Goal: Check status: Check status

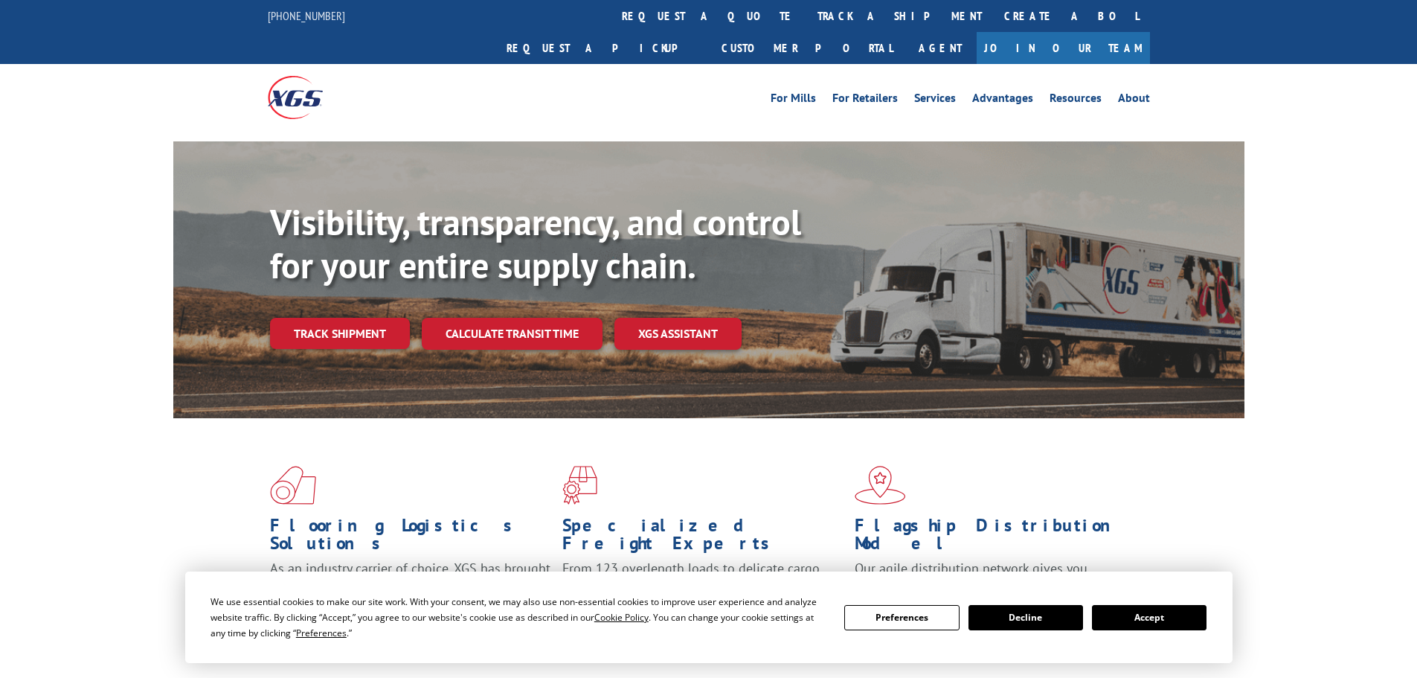
click at [344, 324] on div "Visibility, transparency, and control for your entire supply chain. Track shipm…" at bounding box center [757, 305] width 974 height 208
click at [350, 318] on link "Track shipment" at bounding box center [340, 333] width 140 height 31
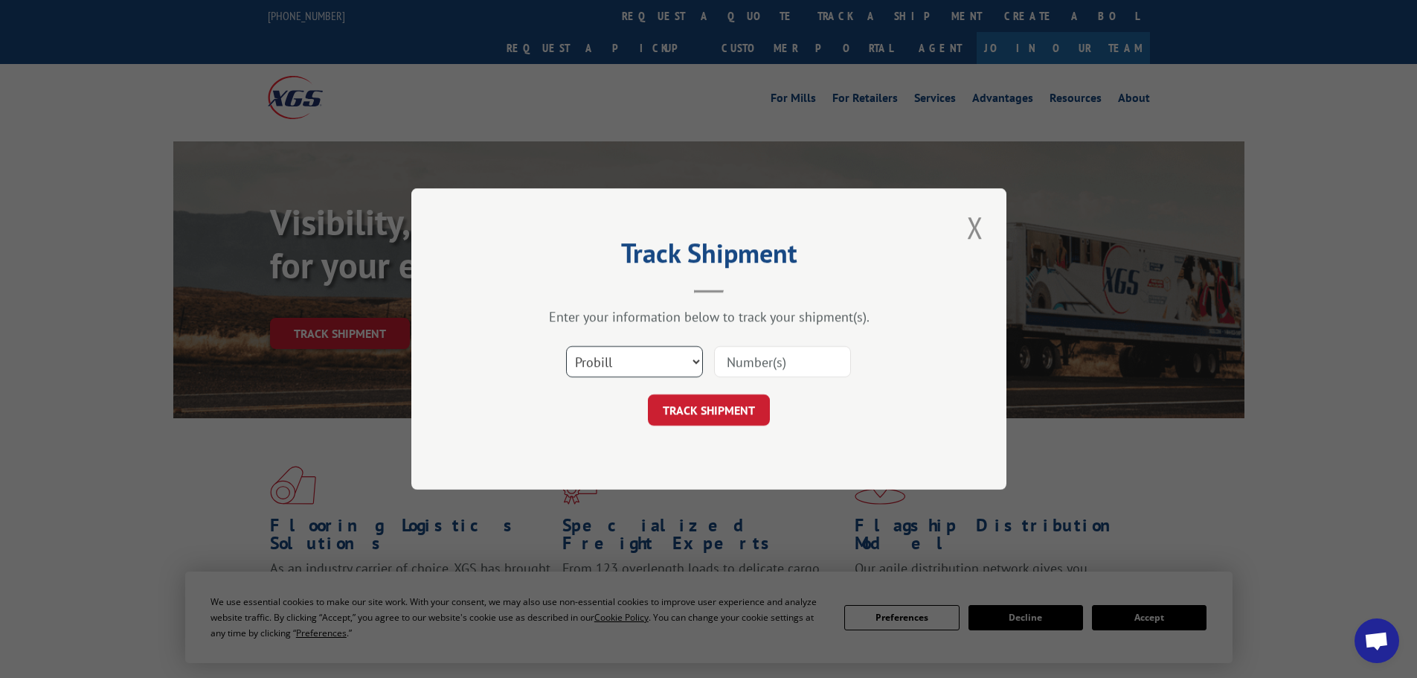
click at [656, 356] on select "Select category... Probill BOL PO" at bounding box center [634, 361] width 137 height 31
select select "bol"
click at [566, 346] on select "Select category... Probill BOL PO" at bounding box center [634, 361] width 137 height 31
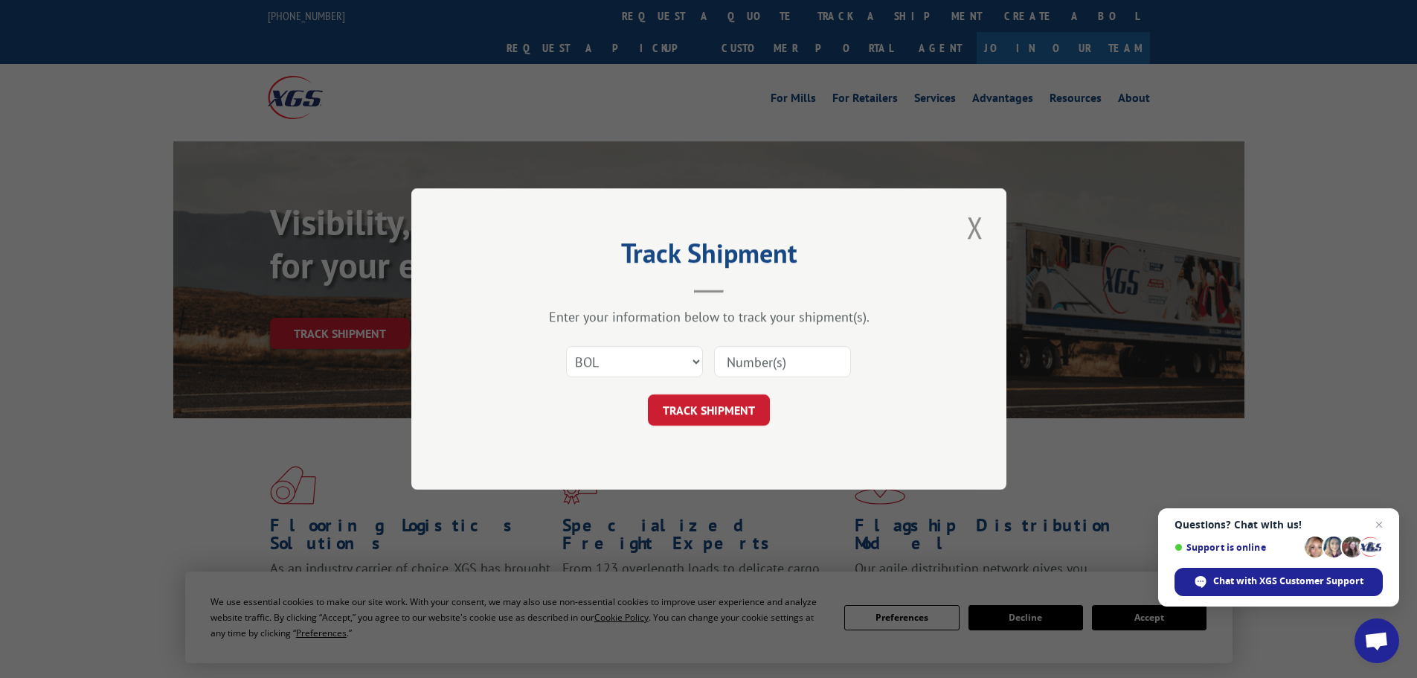
click at [755, 367] on input at bounding box center [782, 361] width 137 height 31
paste input "4860100"
type input "4860100"
click at [730, 409] on button "TRACK SHIPMENT" at bounding box center [709, 409] width 122 height 31
